Goal: Task Accomplishment & Management: Use online tool/utility

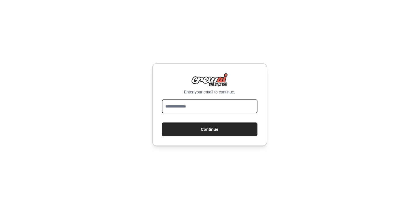
click at [201, 104] on input "email" at bounding box center [210, 107] width 96 height 14
type input "**********"
click at [162, 123] on button "Continue" at bounding box center [210, 130] width 96 height 14
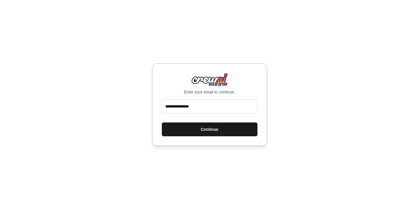
click at [186, 131] on button "Continue" at bounding box center [210, 130] width 96 height 14
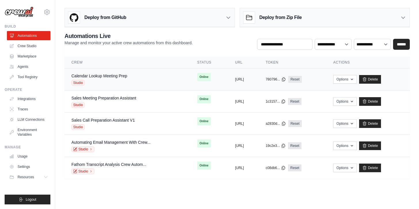
click at [106, 79] on div "Calendar Lookup Meeting Prep Studio" at bounding box center [99, 79] width 56 height 13
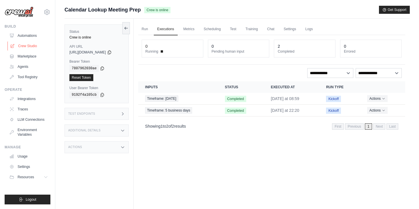
click at [34, 45] on link "Crew Studio" at bounding box center [29, 45] width 44 height 9
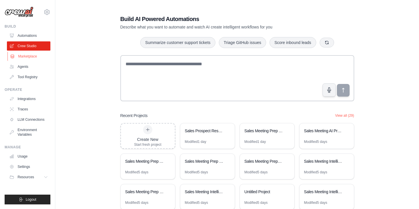
click at [32, 56] on link "Marketplace" at bounding box center [29, 56] width 44 height 9
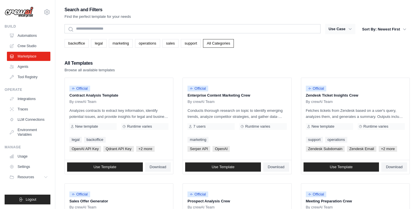
click at [353, 31] on button "Use Case" at bounding box center [340, 29] width 30 height 10
click at [348, 29] on icon "button" at bounding box center [351, 29] width 6 height 6
click at [340, 28] on button "Use Case" at bounding box center [340, 29] width 30 height 10
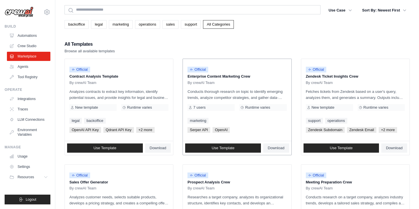
scroll to position [27, 0]
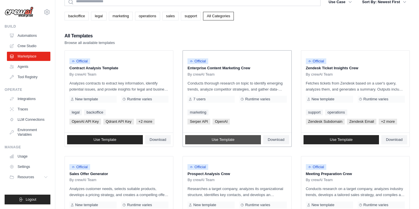
click at [249, 139] on link "Use Template" at bounding box center [223, 139] width 76 height 9
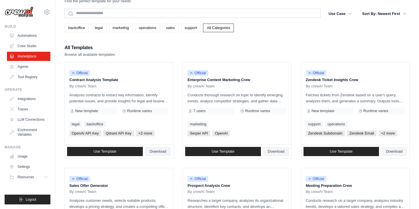
scroll to position [324, 0]
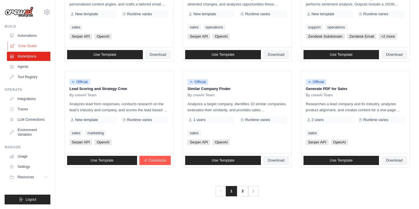
click at [30, 47] on link "Crew Studio" at bounding box center [29, 45] width 44 height 9
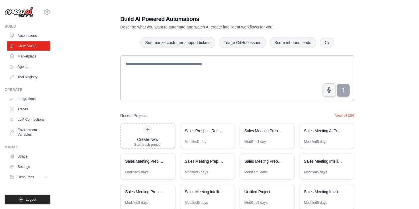
click at [31, 31] on div "Build Automations Crew Studio Marketplace Agents" at bounding box center [28, 53] width 46 height 58
click at [210, 133] on div "Sales Prospect Research Assistant" at bounding box center [204, 131] width 39 height 6
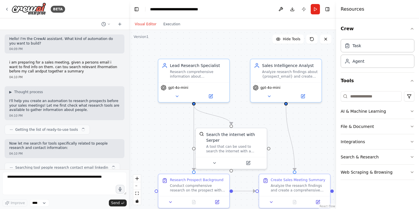
scroll to position [224, 0]
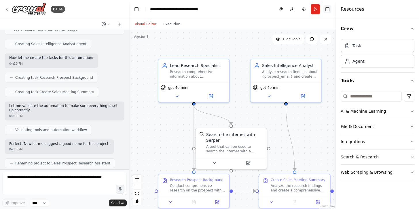
click at [329, 8] on button "Toggle Right Sidebar" at bounding box center [328, 9] width 8 height 8
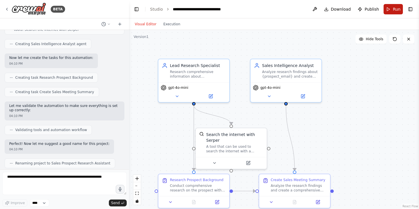
click at [396, 10] on span "Run" at bounding box center [397, 9] width 8 height 6
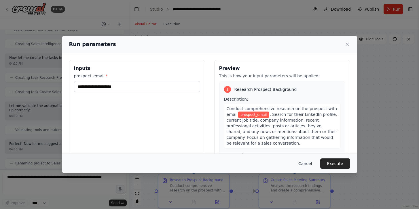
click at [312, 163] on button "Cancel" at bounding box center [305, 164] width 23 height 10
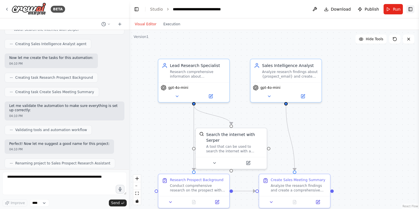
click at [411, 11] on button "Toggle Right Sidebar" at bounding box center [411, 9] width 8 height 8
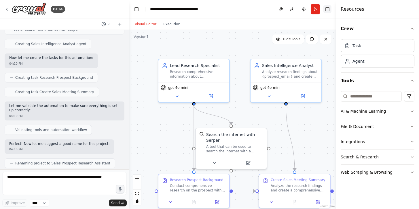
click at [327, 10] on button "Toggle Right Sidebar" at bounding box center [328, 9] width 8 height 8
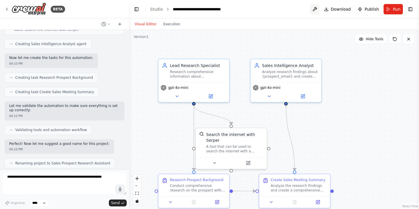
click at [318, 9] on button at bounding box center [314, 9] width 9 height 10
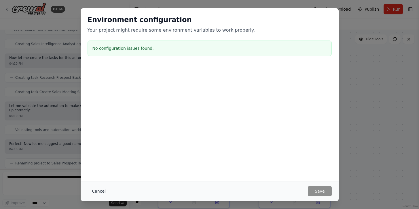
click at [100, 193] on button "Cancel" at bounding box center [99, 191] width 23 height 10
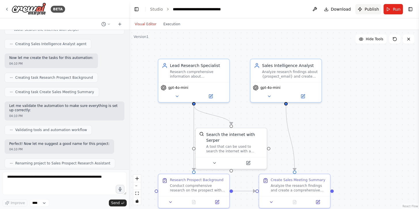
click at [369, 10] on span "Publish" at bounding box center [372, 9] width 14 height 6
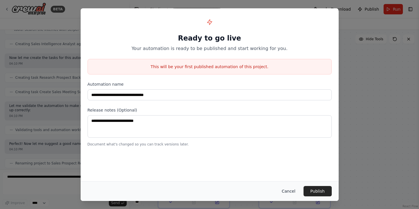
click at [287, 195] on button "Cancel" at bounding box center [288, 191] width 23 height 10
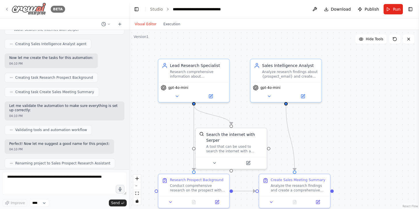
click at [6, 6] on div "BETA" at bounding box center [35, 9] width 61 height 13
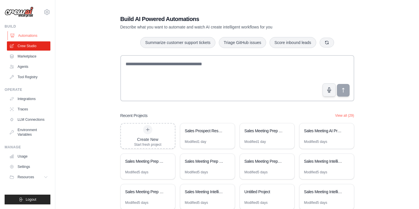
click at [35, 35] on link "Automations" at bounding box center [29, 35] width 44 height 9
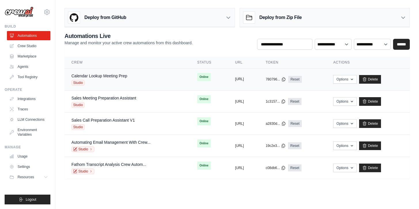
click at [244, 80] on button "[URL]" at bounding box center [239, 79] width 9 height 5
click at [133, 80] on div "Calendar Lookup Meeting Prep Studio" at bounding box center [127, 79] width 112 height 13
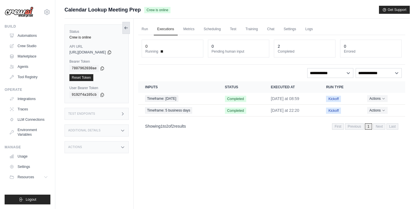
click at [129, 29] on icon at bounding box center [126, 28] width 5 height 5
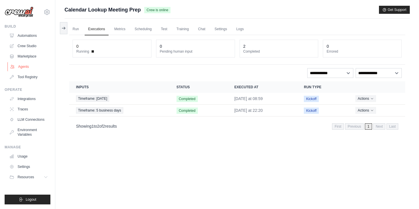
click at [26, 67] on link "Agents" at bounding box center [29, 66] width 44 height 9
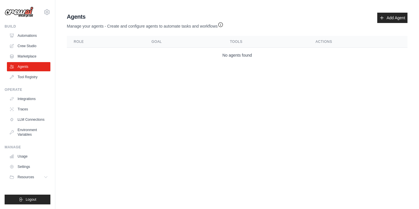
click at [27, 51] on ul "Automations Crew Studio Marketplace Agents Tool Registry" at bounding box center [29, 56] width 44 height 51
click at [30, 58] on link "Marketplace" at bounding box center [29, 56] width 44 height 9
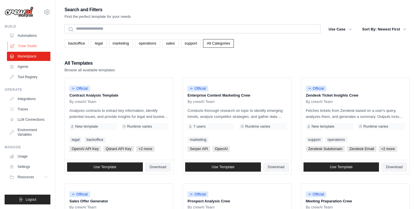
click at [27, 43] on link "Crew Studio" at bounding box center [29, 45] width 44 height 9
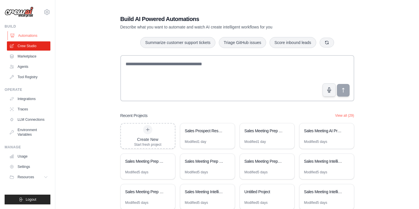
click at [28, 35] on link "Automations" at bounding box center [29, 35] width 44 height 9
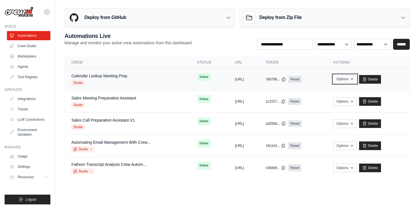
click at [357, 80] on button "Options" at bounding box center [344, 79] width 23 height 9
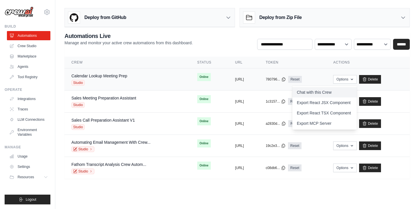
click at [345, 93] on link "Chat with this Crew" at bounding box center [324, 92] width 65 height 10
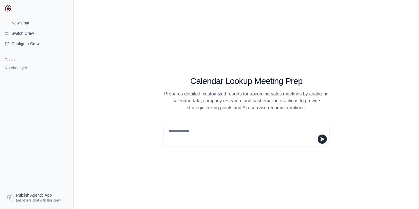
click at [102, 144] on div "Calendar Lookup Meeting Prep Prepares detailed, customized reports for upcoming…" at bounding box center [246, 104] width 345 height 209
click at [27, 197] on span "Publish Agentic App" at bounding box center [34, 196] width 36 height 6
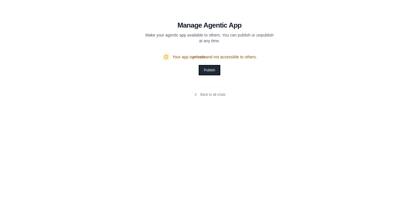
click at [214, 67] on button "Publish" at bounding box center [209, 70] width 20 height 9
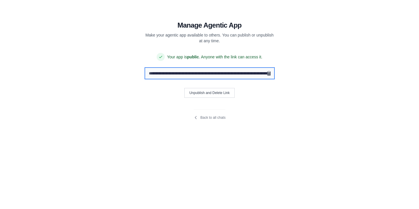
click at [217, 73] on input "**********" at bounding box center [209, 73] width 129 height 11
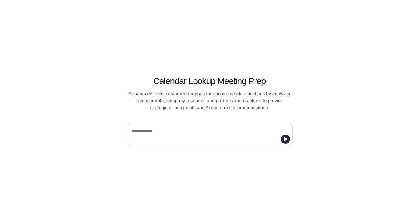
type textarea "*"
type textarea "**********"
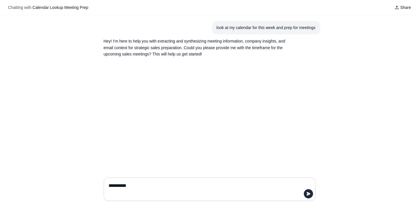
type textarea "**********"
click at [201, 107] on div "look at my calendar for this week and prep for meetings Hey! I'm here to help y…" at bounding box center [209, 94] width 419 height 158
click at [209, 45] on p "Hey! I'm here to help you with extracting and synthesizing meeting information,…" at bounding box center [196, 48] width 184 height 20
click at [218, 33] on section "look at my calendar for this week and prep for meetings" at bounding box center [266, 28] width 108 height 14
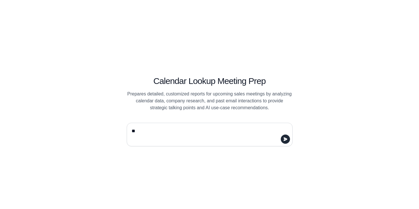
type textarea "*"
type textarea "**********"
